Goal: Task Accomplishment & Management: Manage account settings

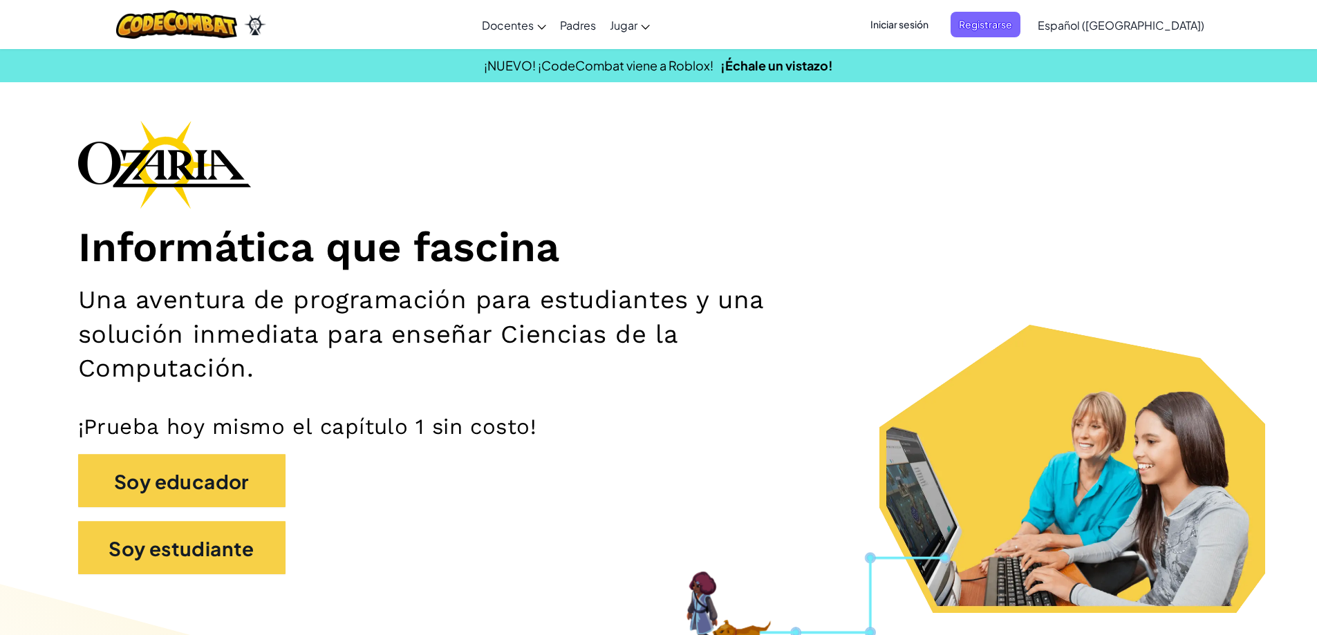
click at [928, 24] on font "Iniciar sesión" at bounding box center [899, 24] width 58 height 12
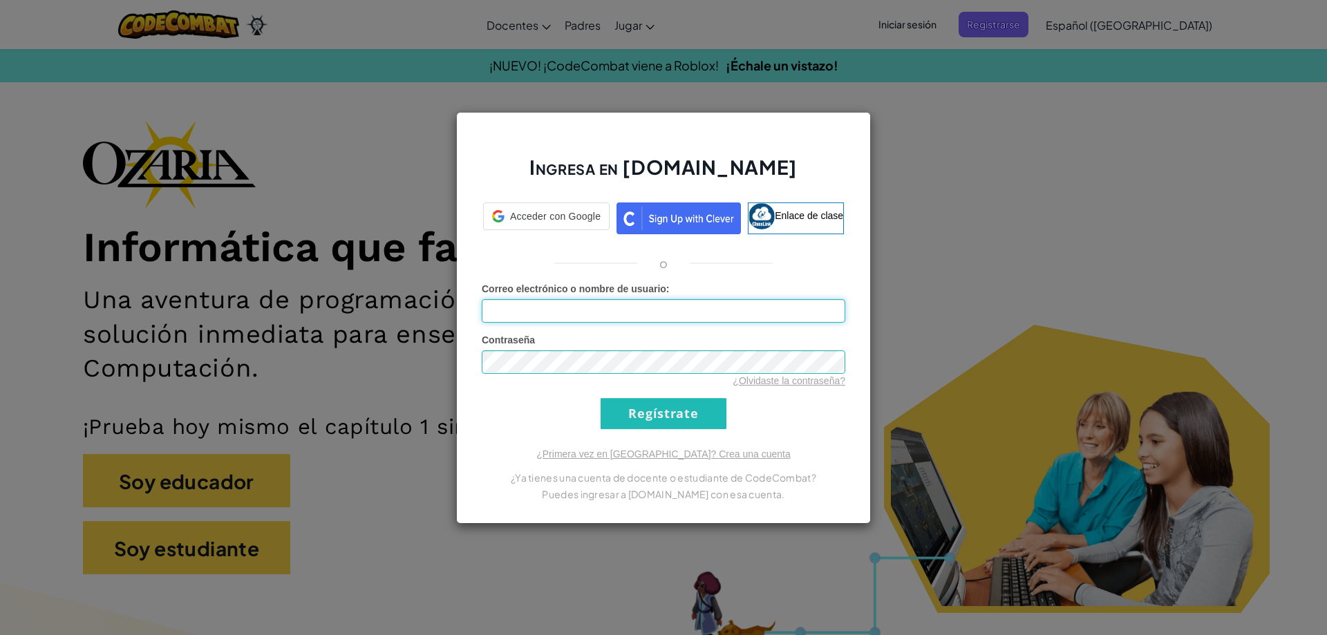
click at [642, 310] on div "Correo electrónico o nombre de usuario :" at bounding box center [664, 302] width 364 height 41
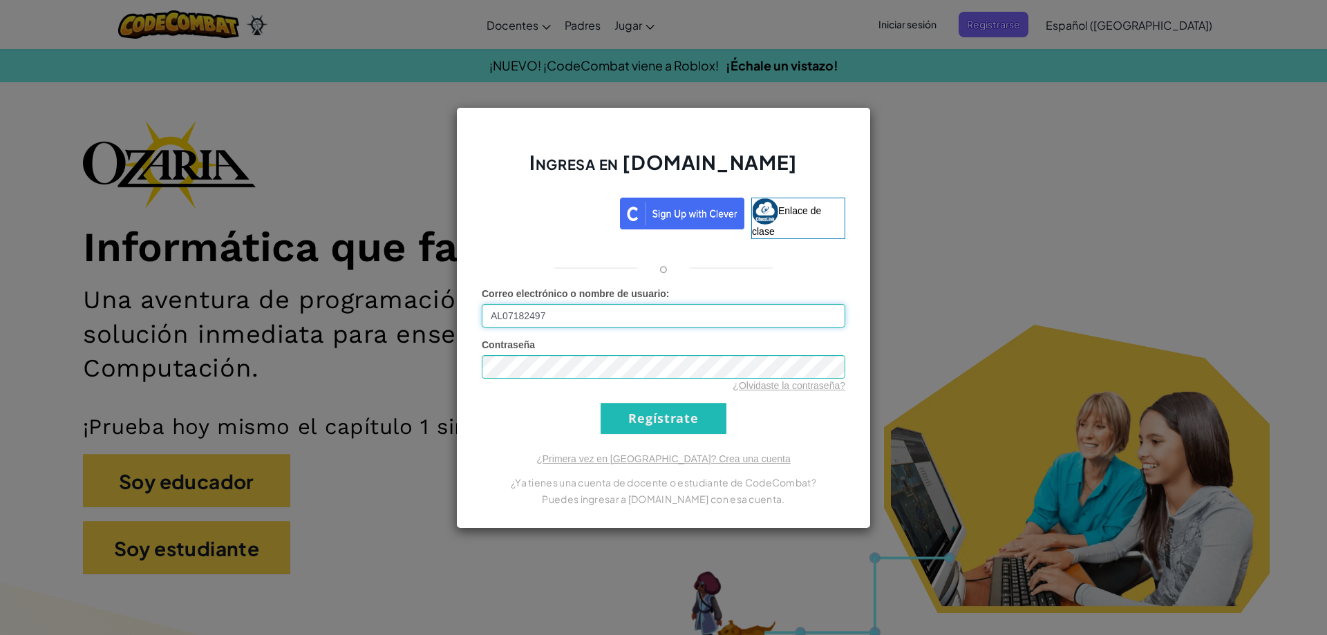
click at [713, 321] on input "AL07182497" at bounding box center [664, 316] width 364 height 24
type input "[EMAIL_ADDRESS][DOMAIN_NAME]"
click at [684, 409] on input "Regístrate" at bounding box center [664, 418] width 126 height 31
